Goal: Information Seeking & Learning: Learn about a topic

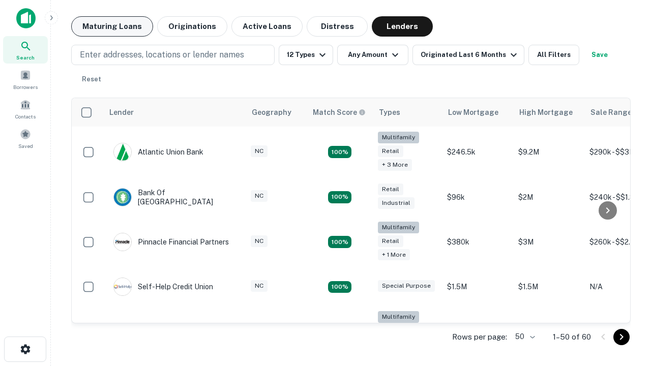
click at [112, 26] on button "Maturing Loans" at bounding box center [112, 26] width 82 height 20
